Goal: Task Accomplishment & Management: Complete application form

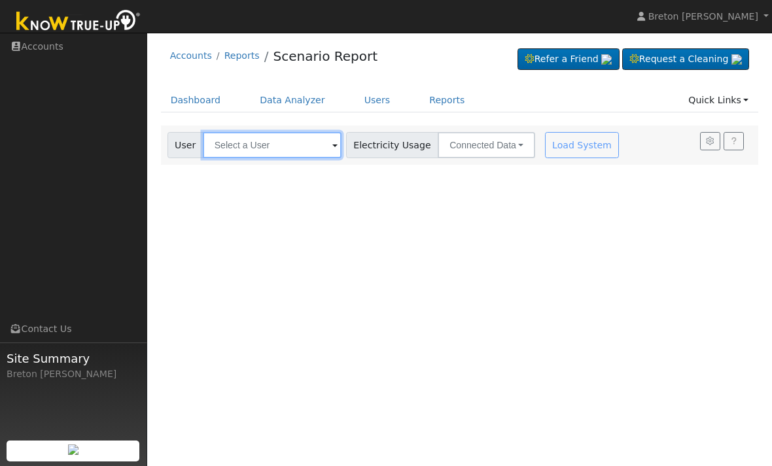
click at [260, 147] on input "text" at bounding box center [272, 145] width 139 height 26
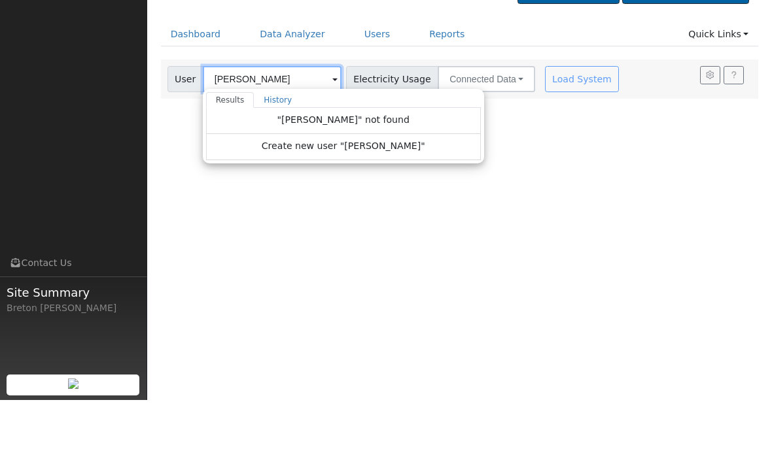
type input "[PERSON_NAME]"
click at [215, 88] on link "Dashboard" at bounding box center [196, 100] width 70 height 24
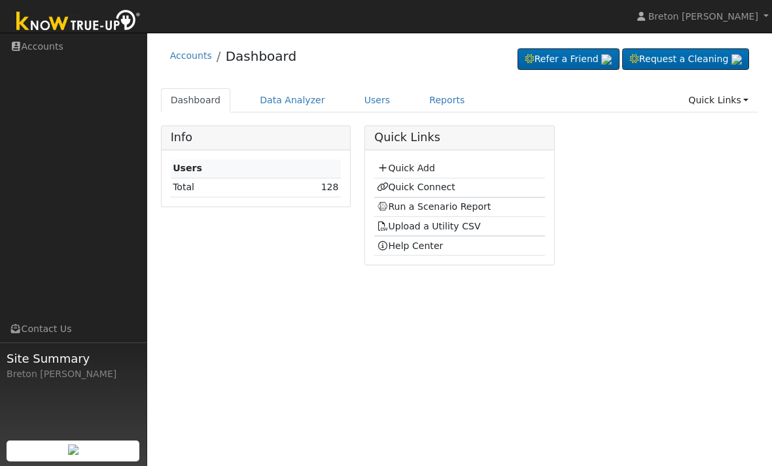
click at [415, 171] on link "Quick Add" at bounding box center [406, 168] width 58 height 10
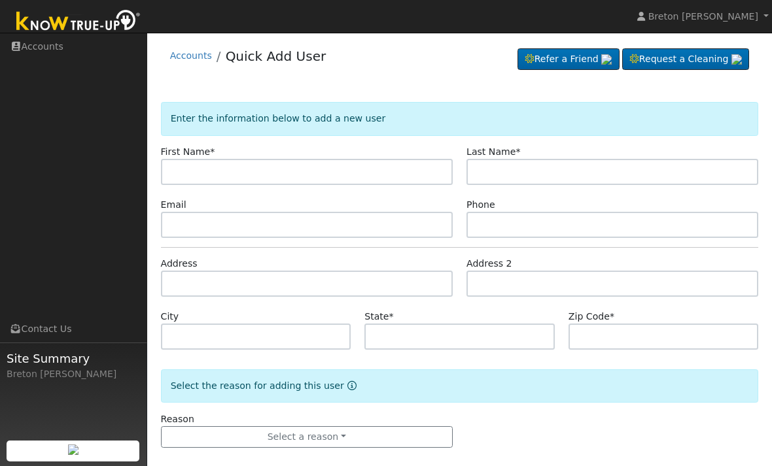
click at [198, 179] on input "text" at bounding box center [307, 172] width 292 height 26
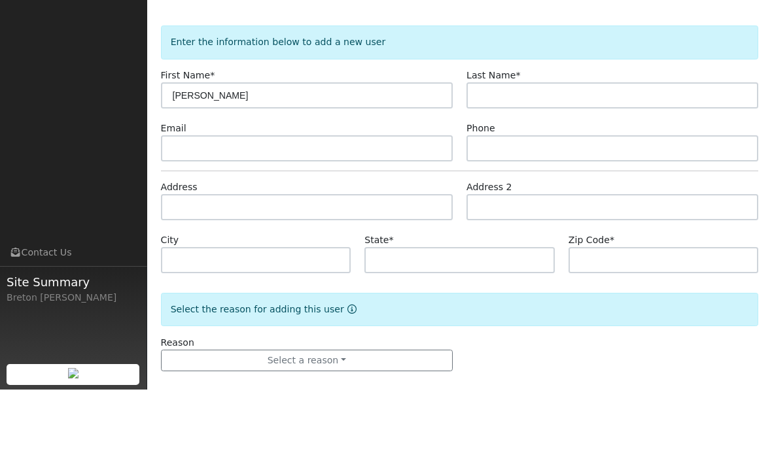
type input "[PERSON_NAME]"
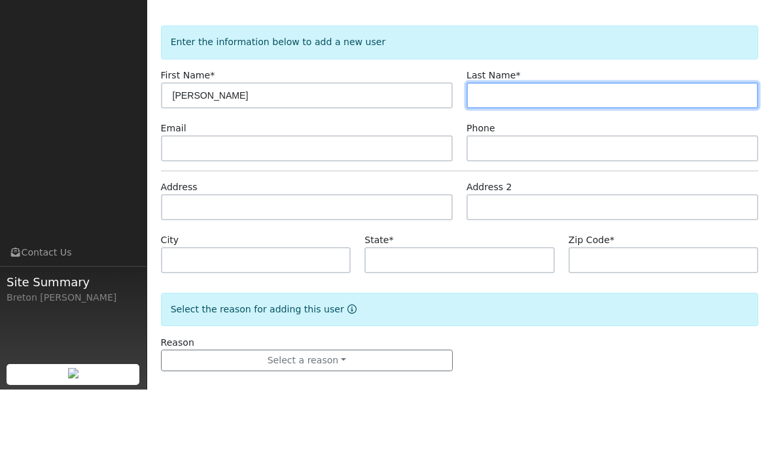
click at [529, 159] on input "text" at bounding box center [612, 172] width 292 height 26
type input "Herrera"
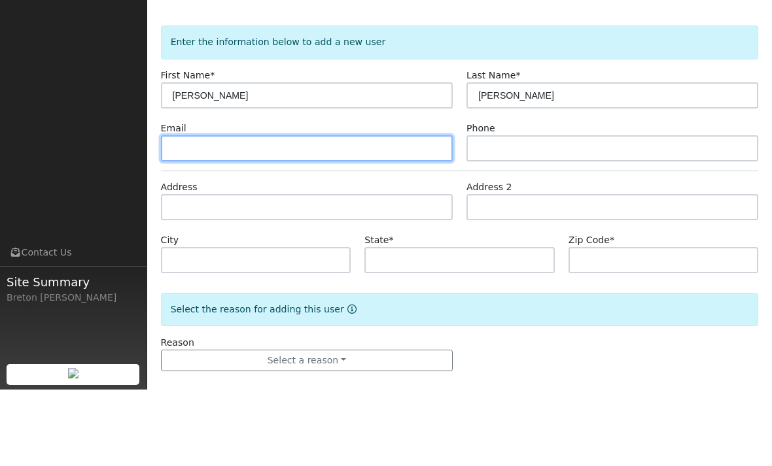
click at [245, 212] on input "text" at bounding box center [307, 225] width 292 height 26
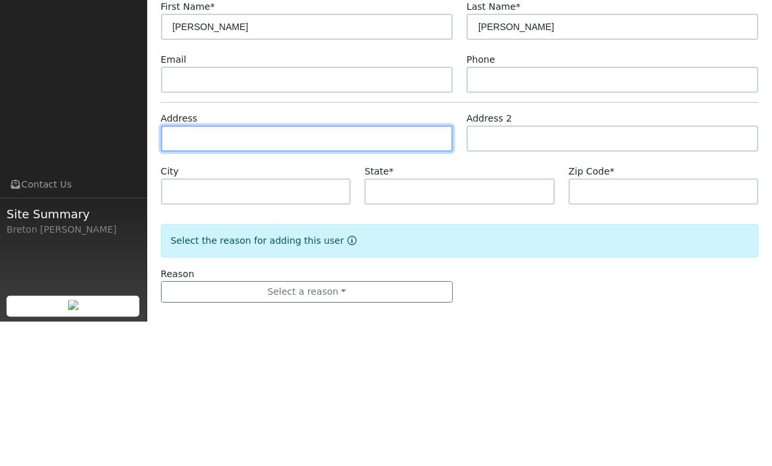
click at [205, 271] on input "text" at bounding box center [307, 284] width 292 height 26
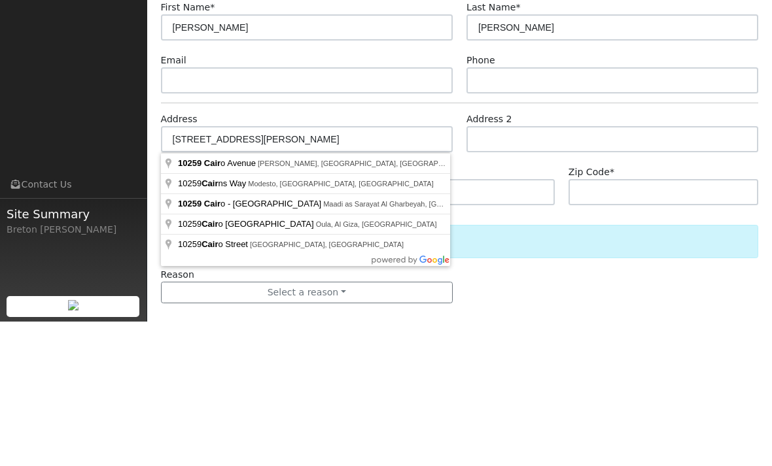
scroll to position [14, 0]
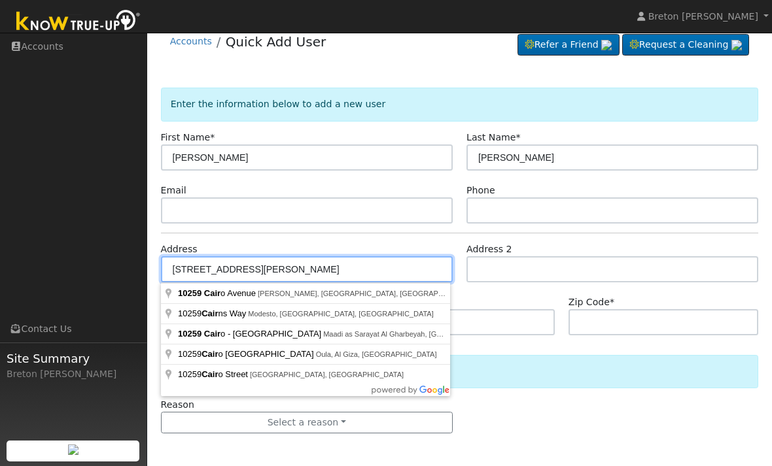
type input "10259 Cairo Avenue"
type input "Laton"
type input "CA"
type input "93242"
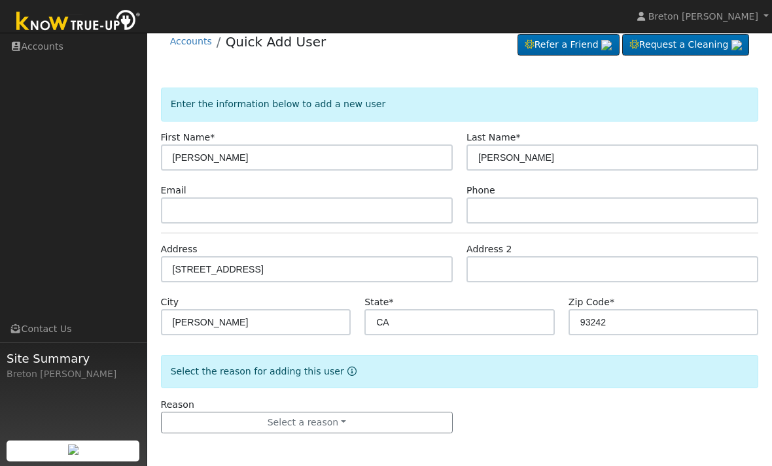
click at [327, 419] on button "Select a reason" at bounding box center [307, 423] width 292 height 22
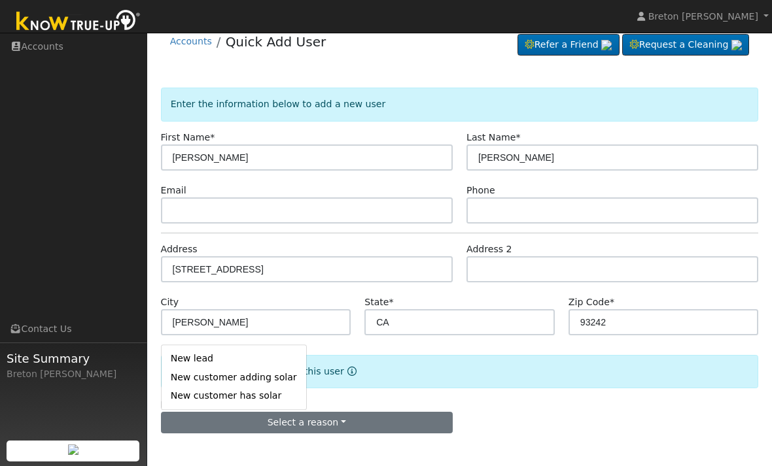
click at [218, 356] on link "New lead" at bounding box center [234, 359] width 145 height 18
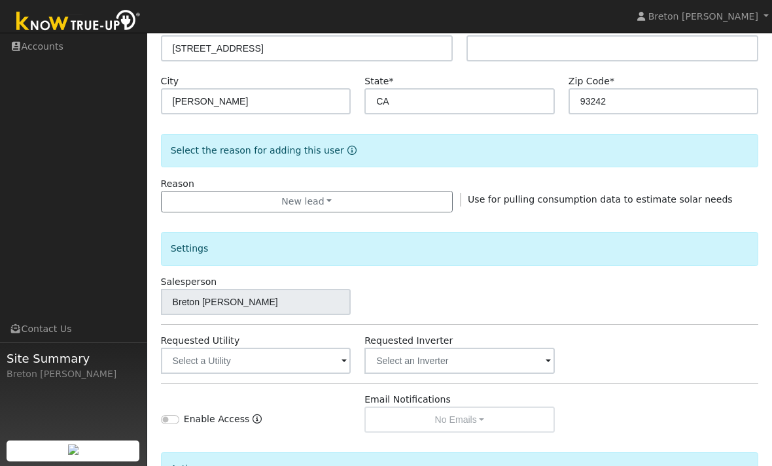
scroll to position [258, 0]
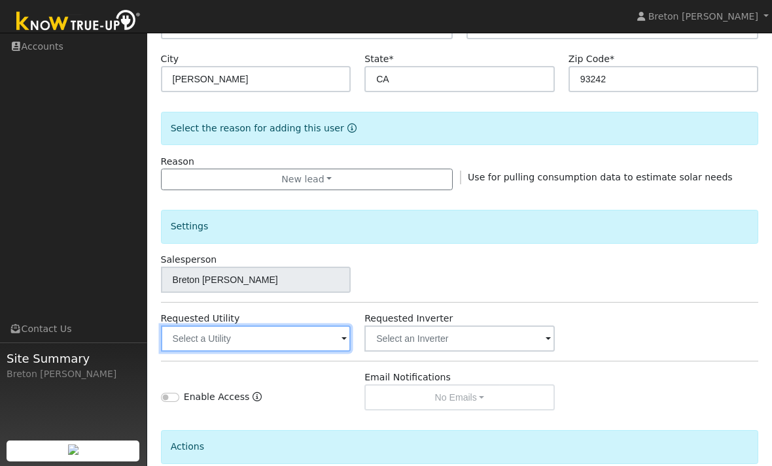
click at [305, 338] on input "text" at bounding box center [256, 339] width 190 height 26
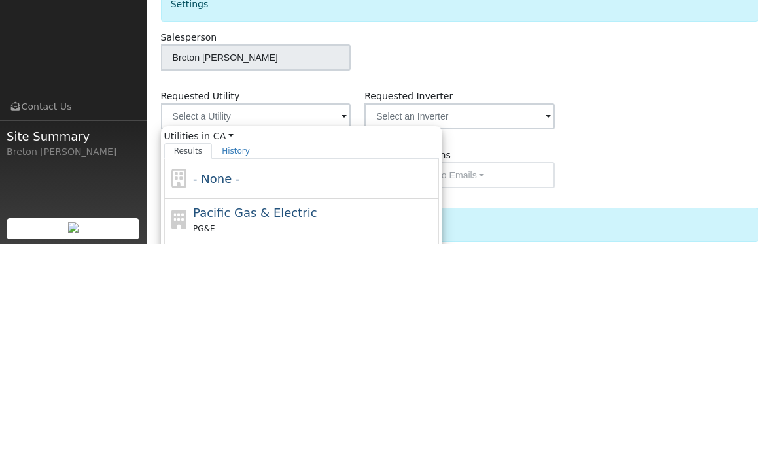
click at [268, 428] on span "Pacific Gas & Electric" at bounding box center [255, 435] width 124 height 14
type input "Pacific Gas & Electric"
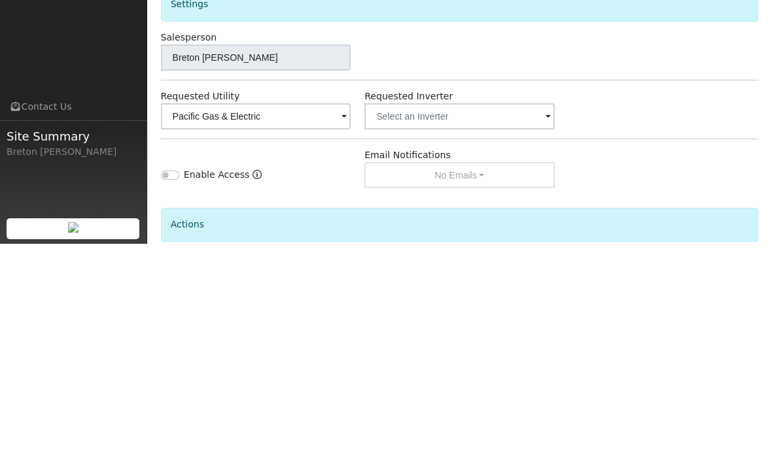
scroll to position [337, 0]
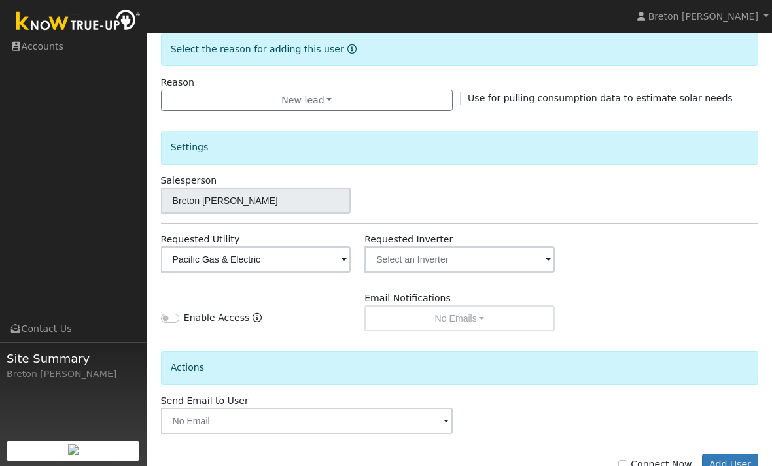
click at [727, 466] on button "Add User" at bounding box center [730, 465] width 57 height 22
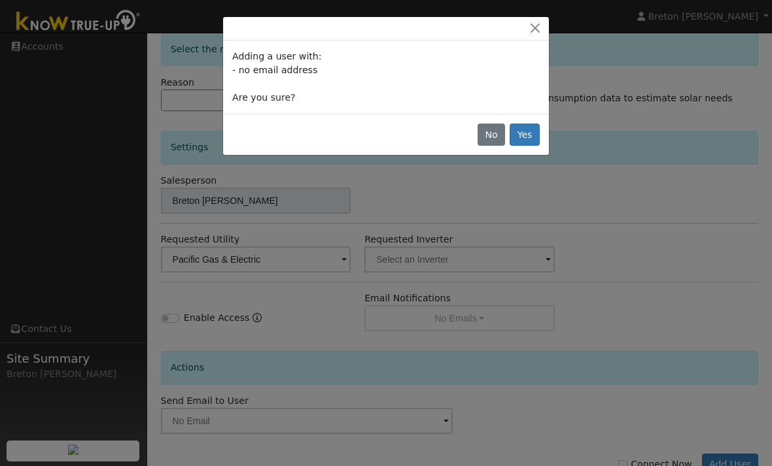
click at [523, 143] on button "Yes" at bounding box center [525, 135] width 30 height 22
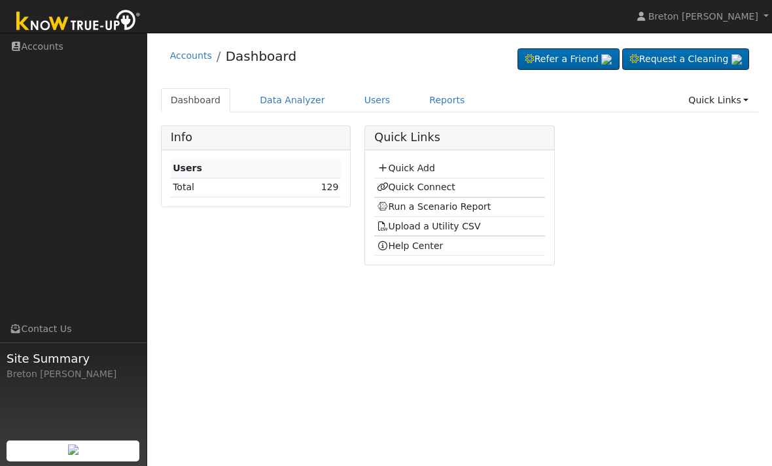
click at [418, 192] on link "Quick Connect" at bounding box center [416, 187] width 78 height 10
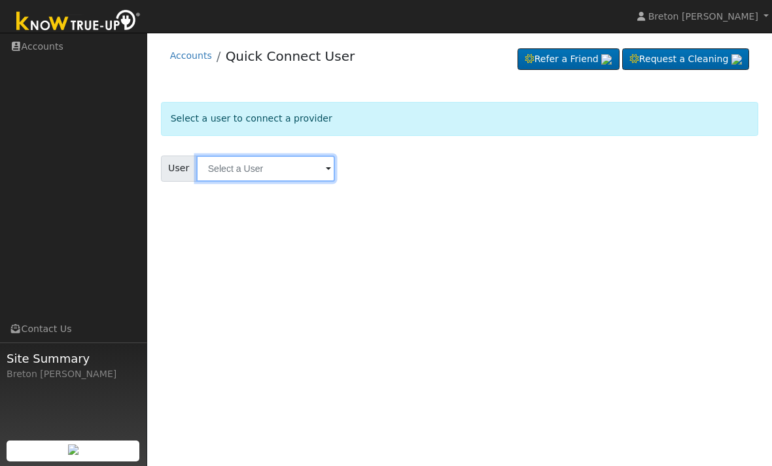
click at [271, 162] on input "text" at bounding box center [265, 169] width 139 height 26
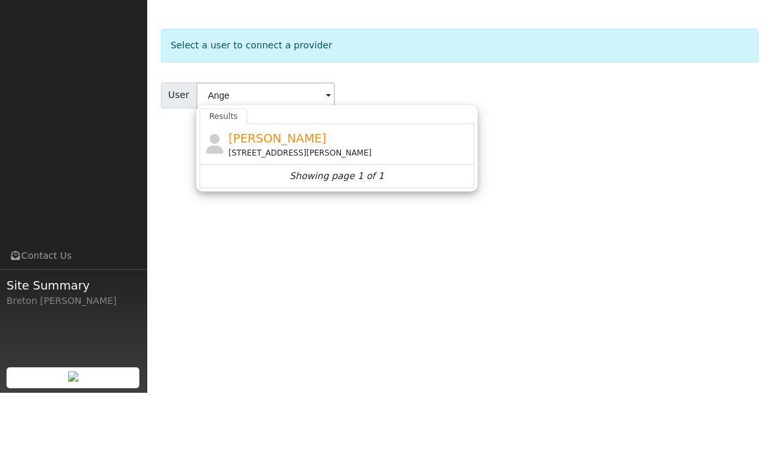
click at [279, 205] on span "[PERSON_NAME]" at bounding box center [277, 212] width 98 height 14
type input "[PERSON_NAME]"
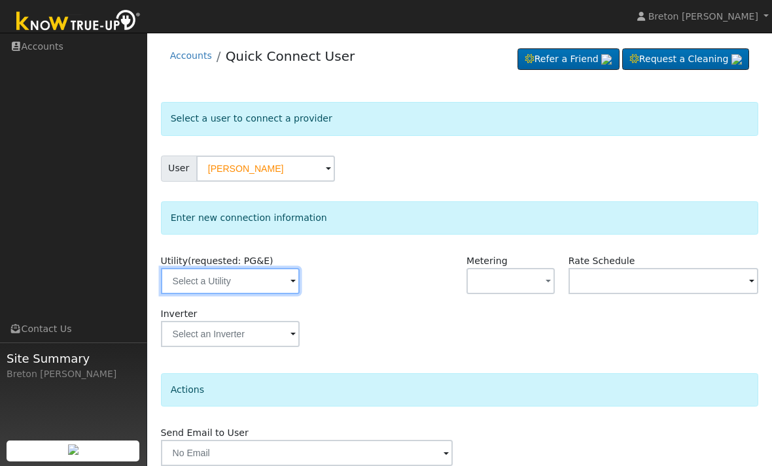
click at [235, 285] on input "text" at bounding box center [230, 281] width 139 height 26
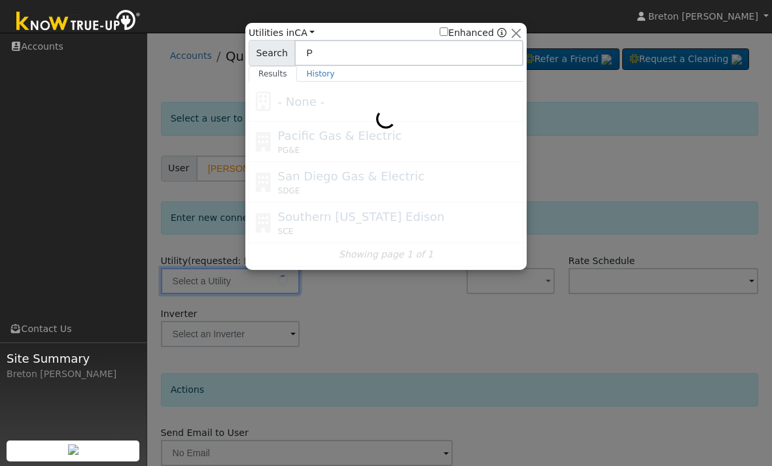
type input "P"
click at [329, 146] on div at bounding box center [386, 174] width 275 height 185
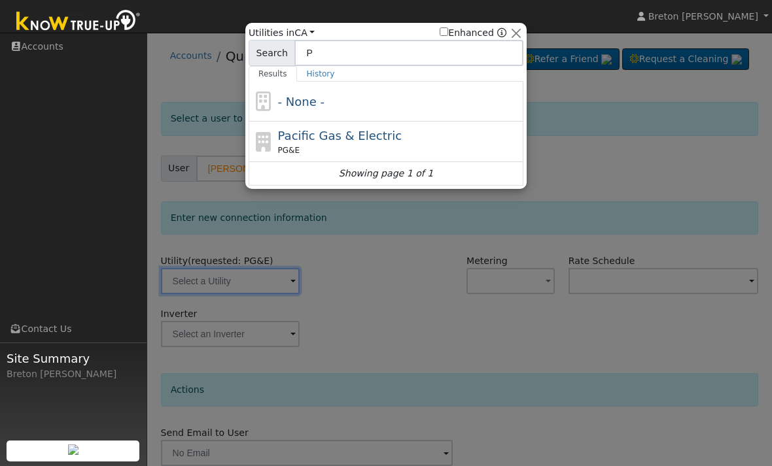
click at [347, 135] on span "Pacific Gas & Electric" at bounding box center [340, 136] width 124 height 14
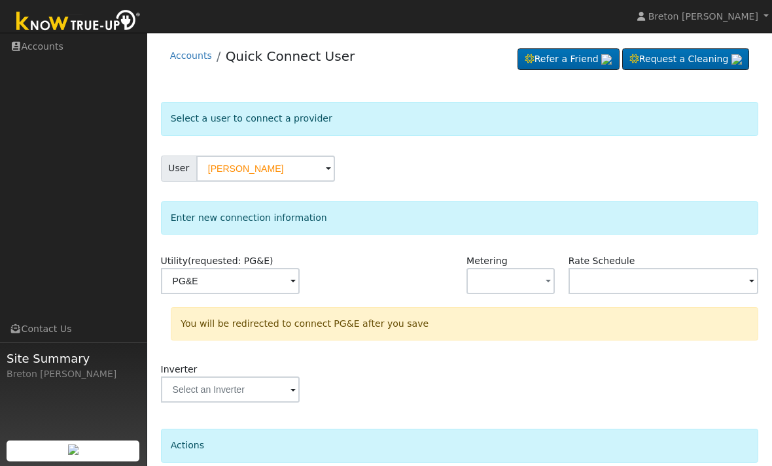
type input "PG&E"
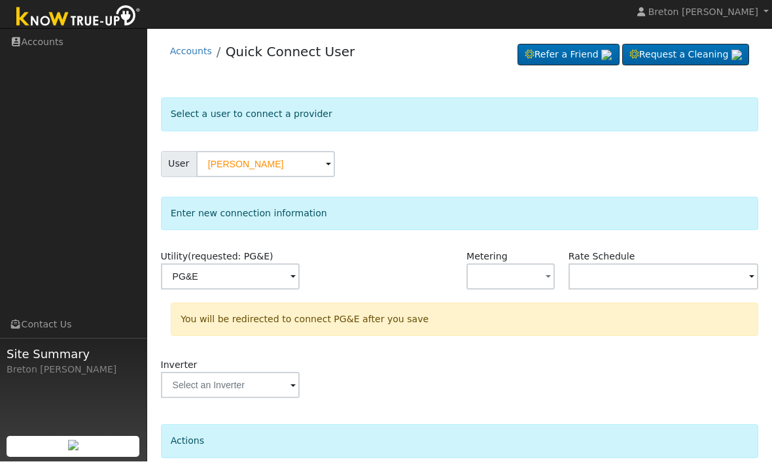
scroll to position [68, 0]
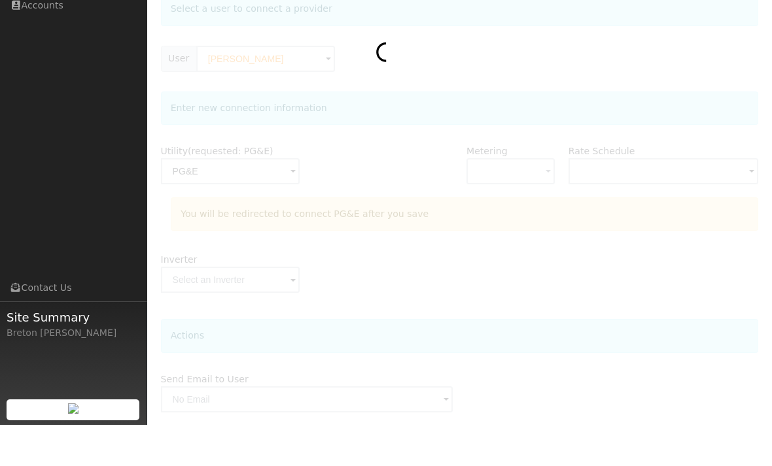
scroll to position [110, 0]
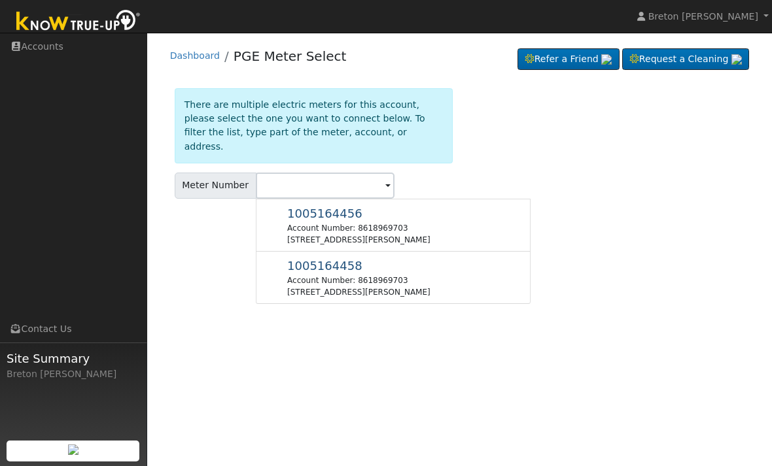
click at [332, 275] on div "Account Number: 8618969703" at bounding box center [358, 281] width 143 height 12
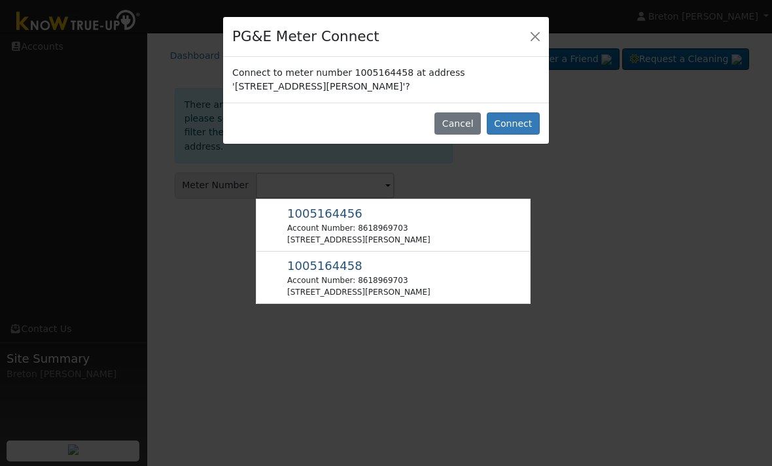
click at [519, 124] on button "Connect" at bounding box center [513, 124] width 53 height 22
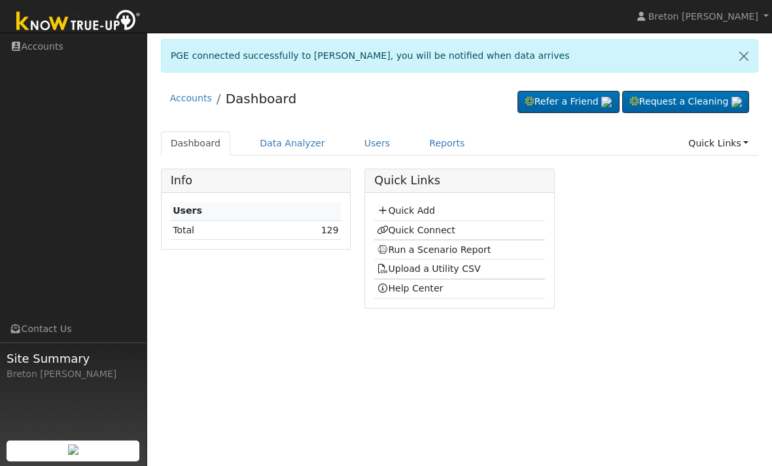
click at [429, 248] on link "Run a Scenario Report" at bounding box center [434, 250] width 114 height 10
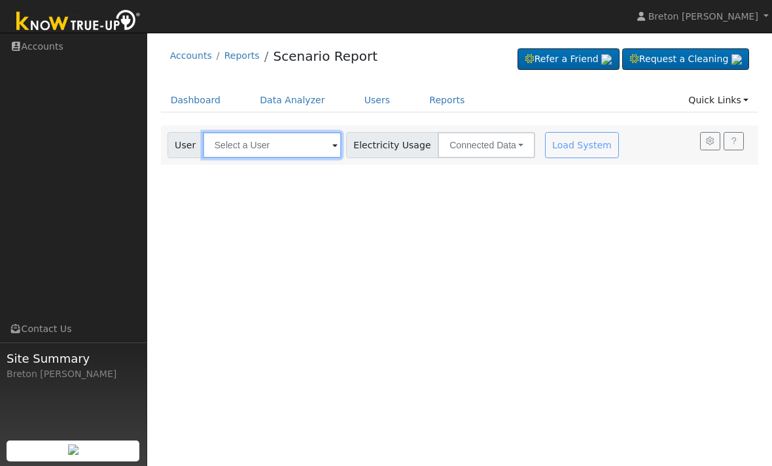
click at [254, 150] on input "text" at bounding box center [272, 145] width 139 height 26
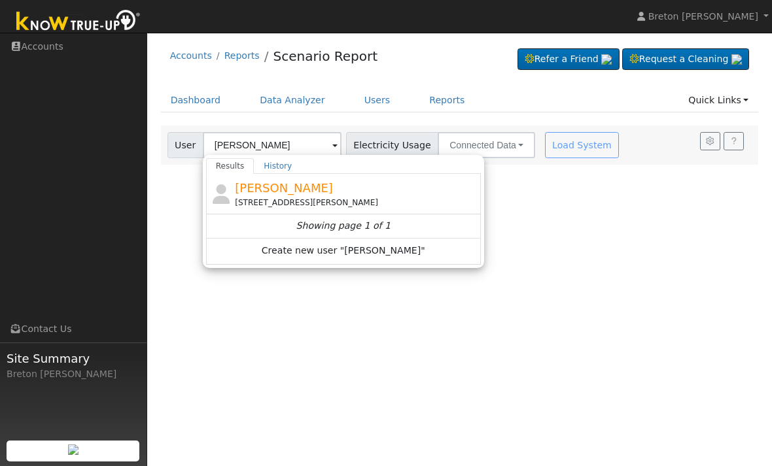
click at [301, 187] on span "[PERSON_NAME]" at bounding box center [284, 188] width 98 height 14
type input "[PERSON_NAME]"
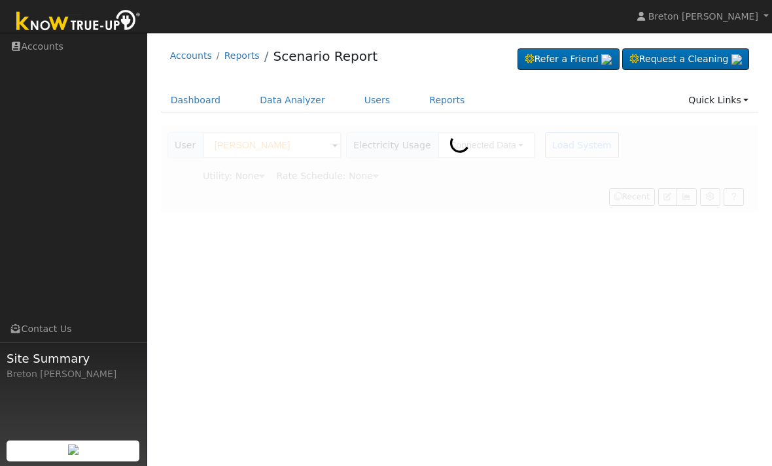
type input "Pacific Gas & Electric"
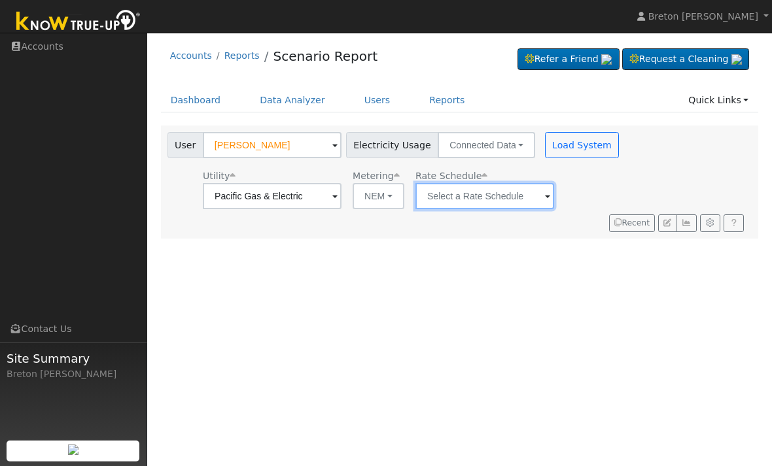
click at [341, 198] on input "text" at bounding box center [272, 196] width 139 height 26
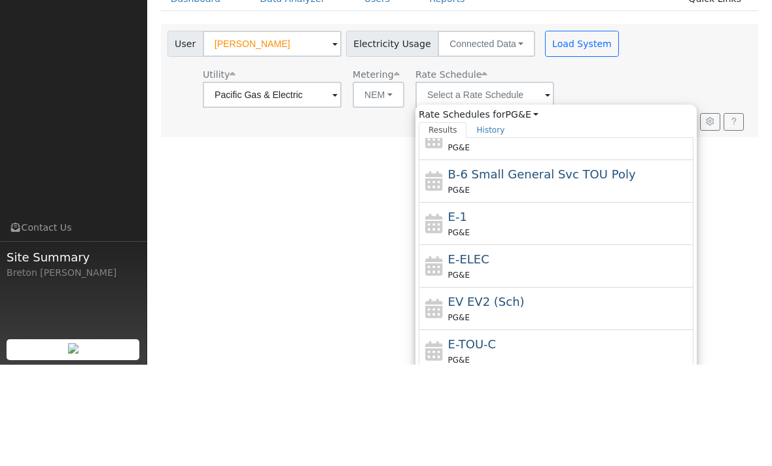
scroll to position [101, 0]
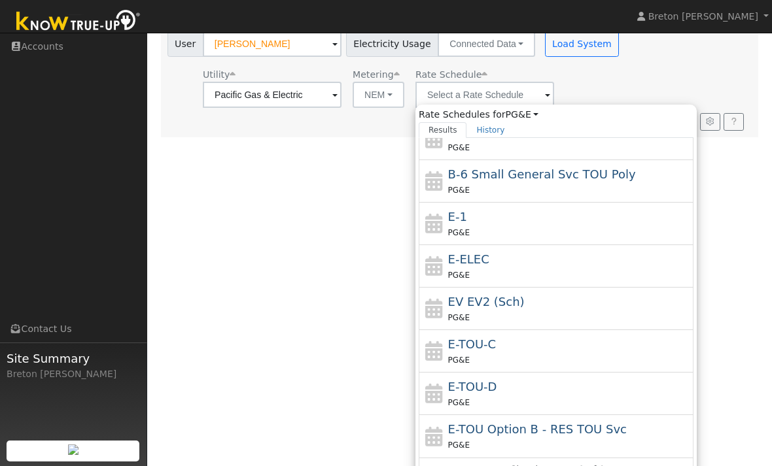
click at [448, 227] on div "PG&E" at bounding box center [569, 233] width 243 height 14
type input "E-1"
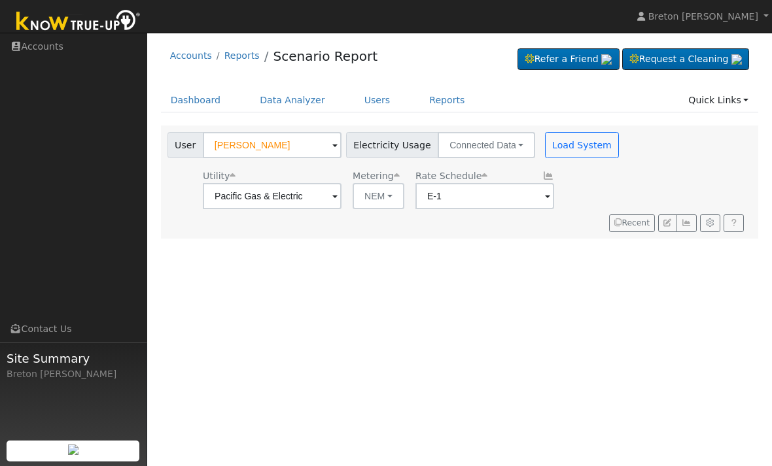
scroll to position [0, 0]
click at [545, 146] on button "Load System" at bounding box center [582, 145] width 75 height 26
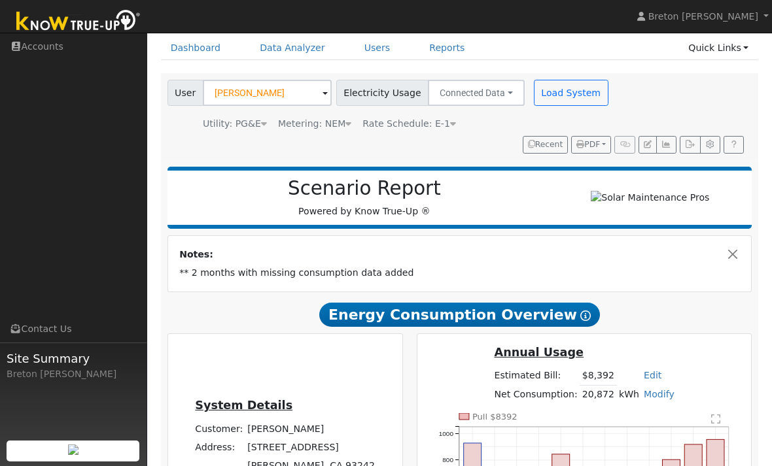
scroll to position [40, 0]
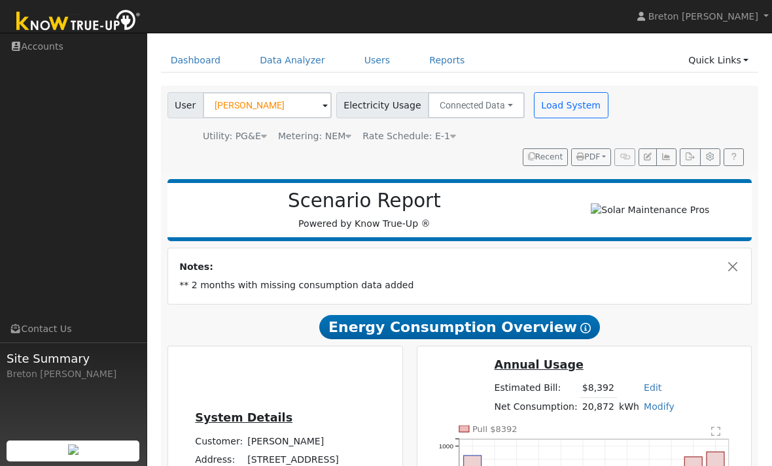
click at [553, 103] on button "Load System" at bounding box center [571, 105] width 75 height 26
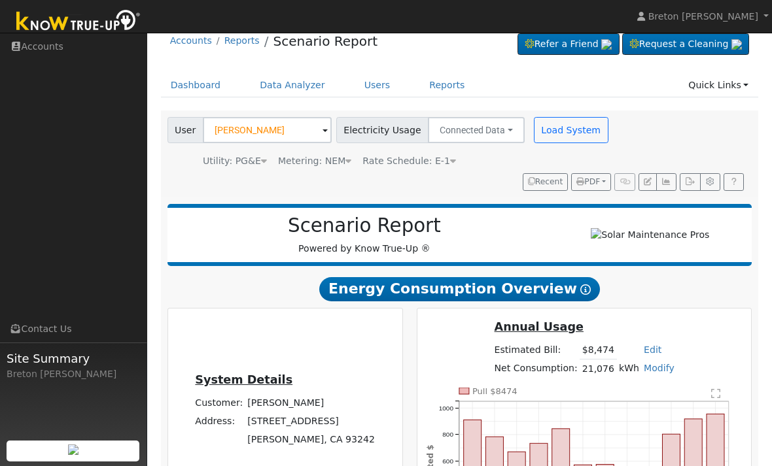
scroll to position [17, 0]
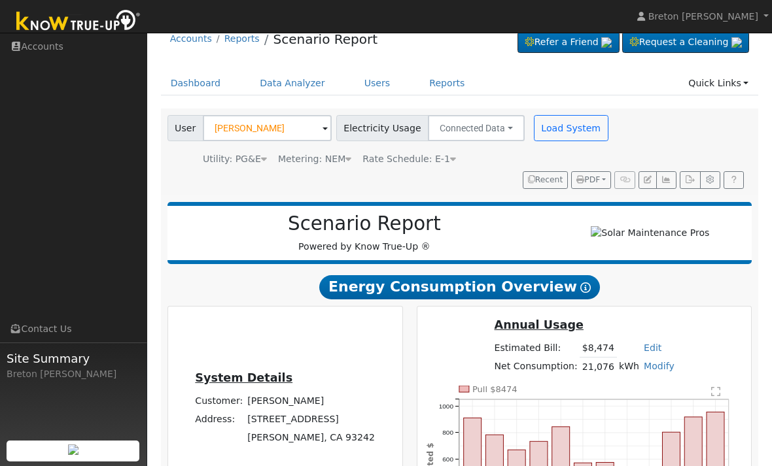
click at [563, 134] on button "Load System" at bounding box center [571, 128] width 75 height 26
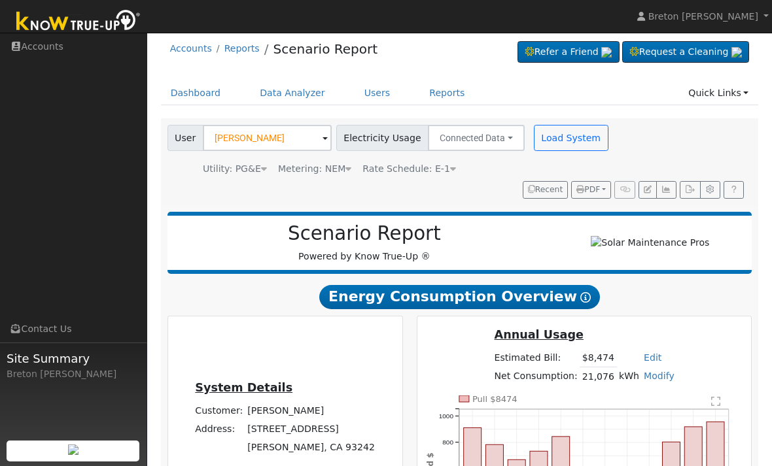
scroll to position [1, 0]
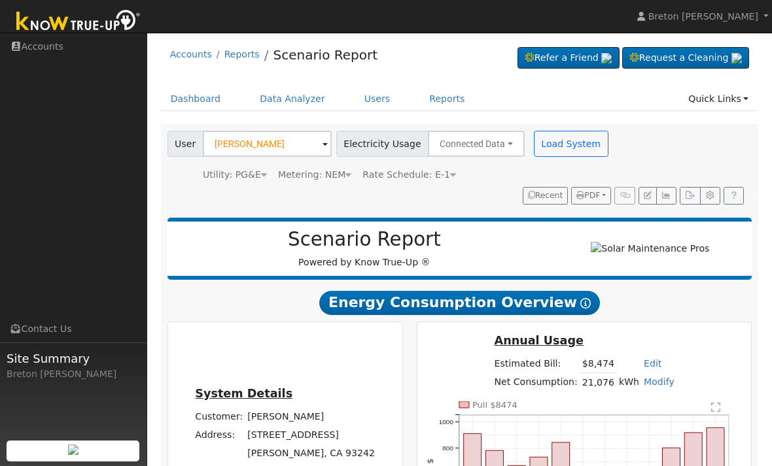
click at [667, 203] on button "button" at bounding box center [666, 196] width 20 height 18
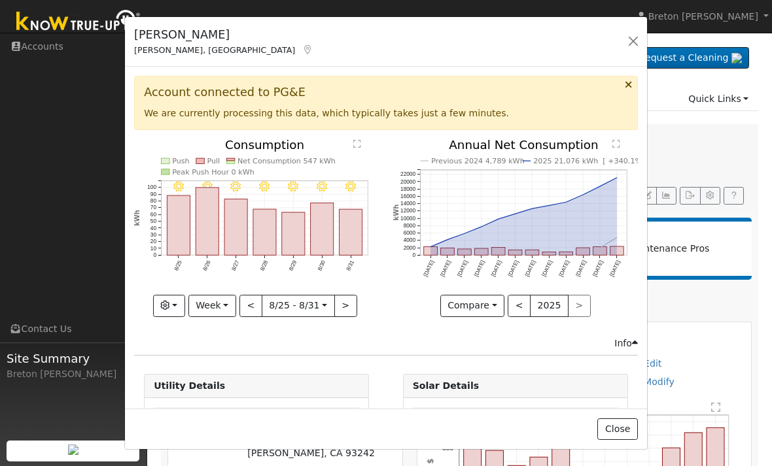
click at [242, 305] on button "<" at bounding box center [250, 306] width 23 height 22
click at [230, 313] on button "Week" at bounding box center [212, 306] width 48 height 22
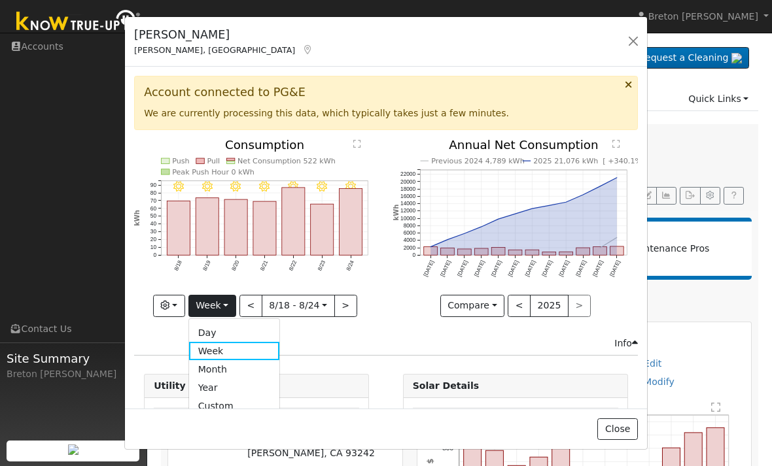
click at [238, 392] on link "Year" at bounding box center [234, 388] width 91 height 18
type input "[DATE]"
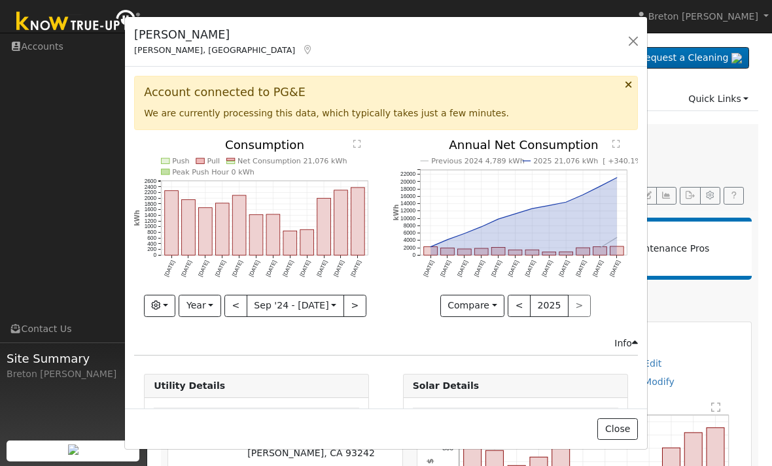
click at [636, 43] on button "button" at bounding box center [633, 41] width 18 height 18
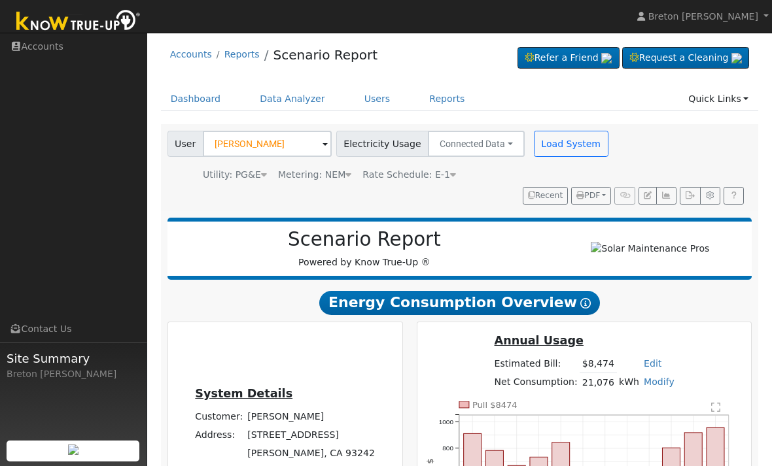
click at [564, 148] on button "Load System" at bounding box center [571, 144] width 75 height 26
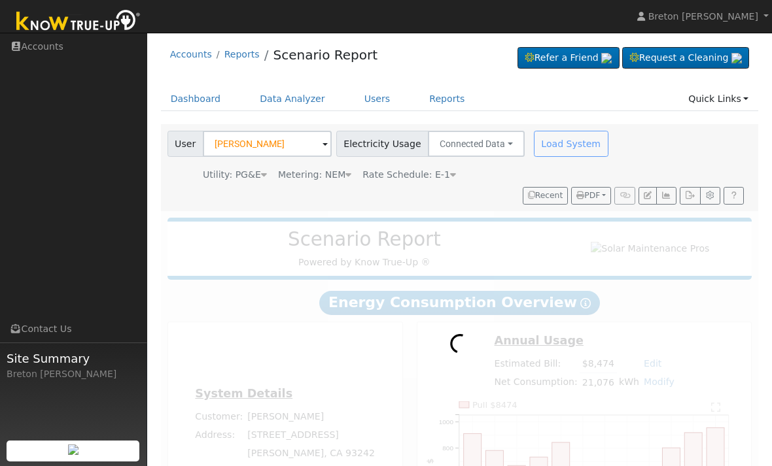
scroll to position [0, 0]
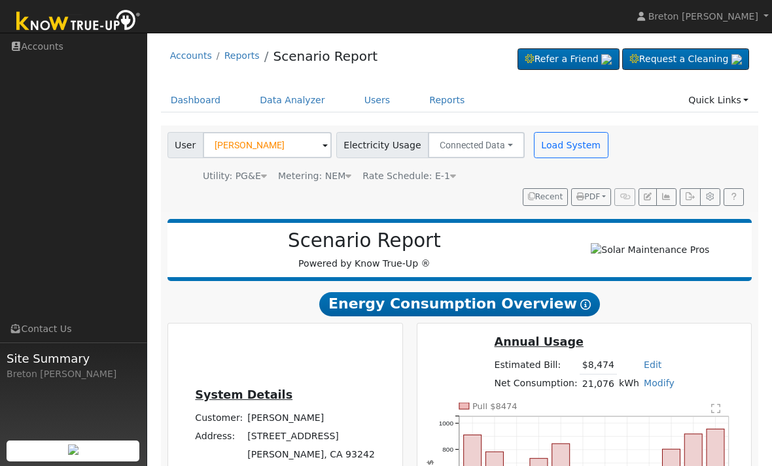
click at [557, 150] on button "Load System" at bounding box center [571, 145] width 75 height 26
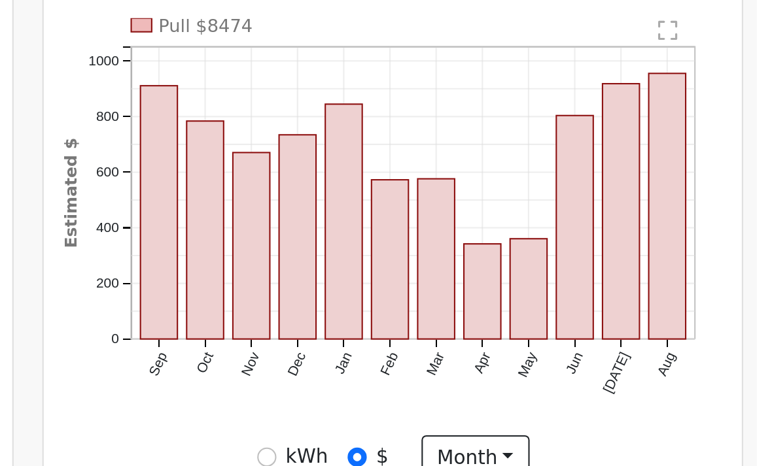
scroll to position [177, 0]
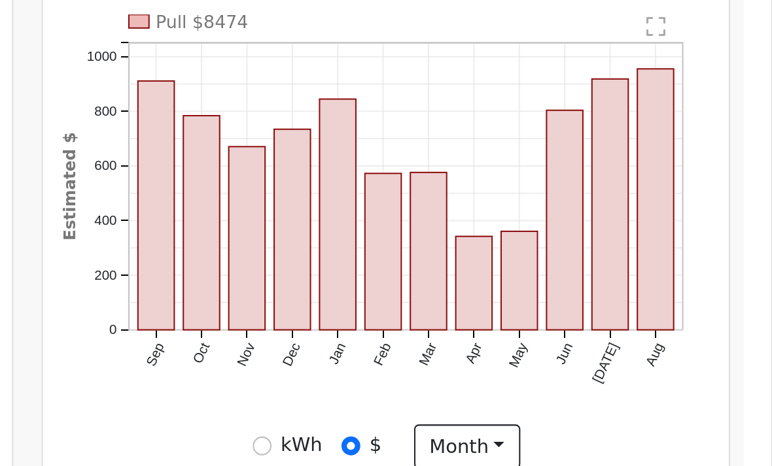
click at [618, 334] on rect "onclick=""" at bounding box center [627, 357] width 18 height 46
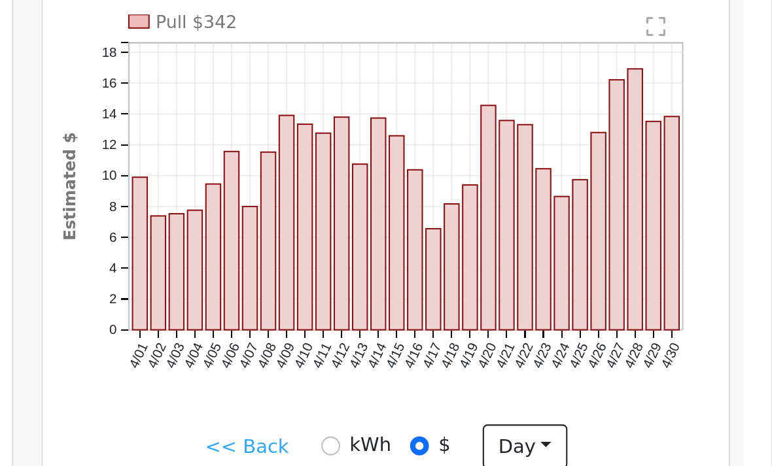
click at [496, 430] on link "<< Back" at bounding box center [516, 437] width 41 height 14
